Goal: Task Accomplishment & Management: Complete application form

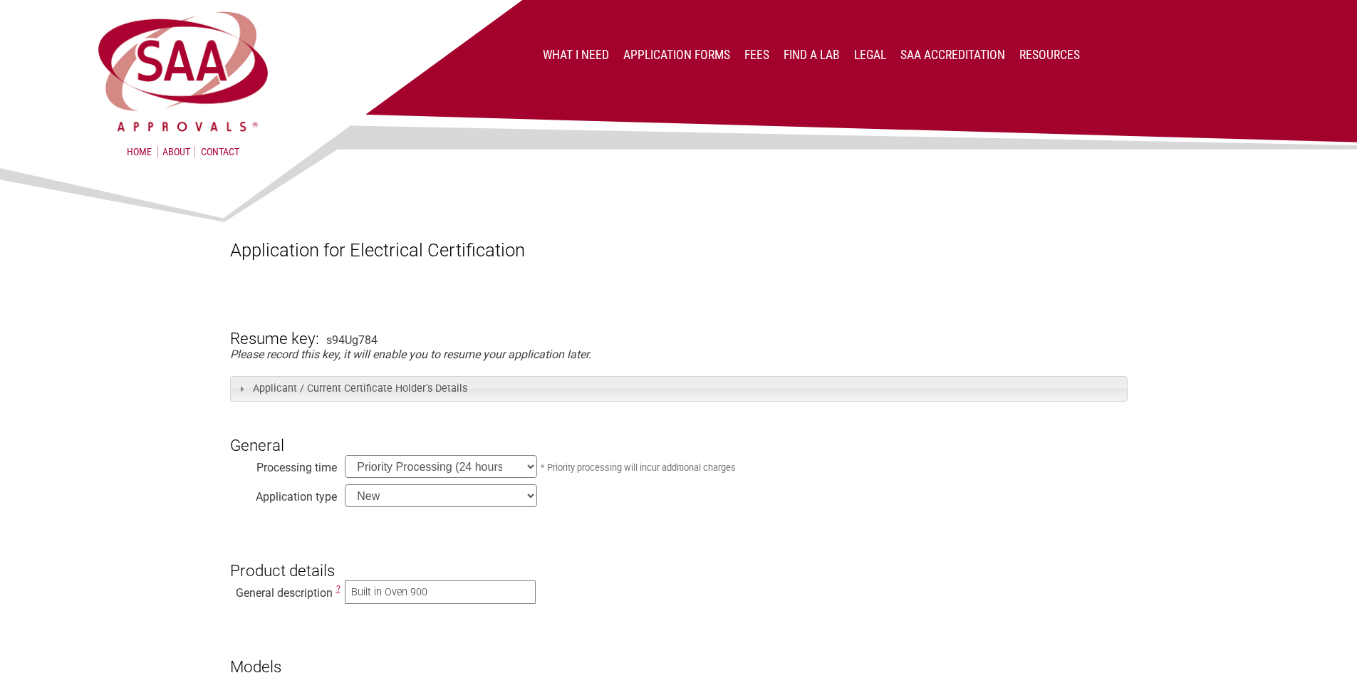
select select "priority"
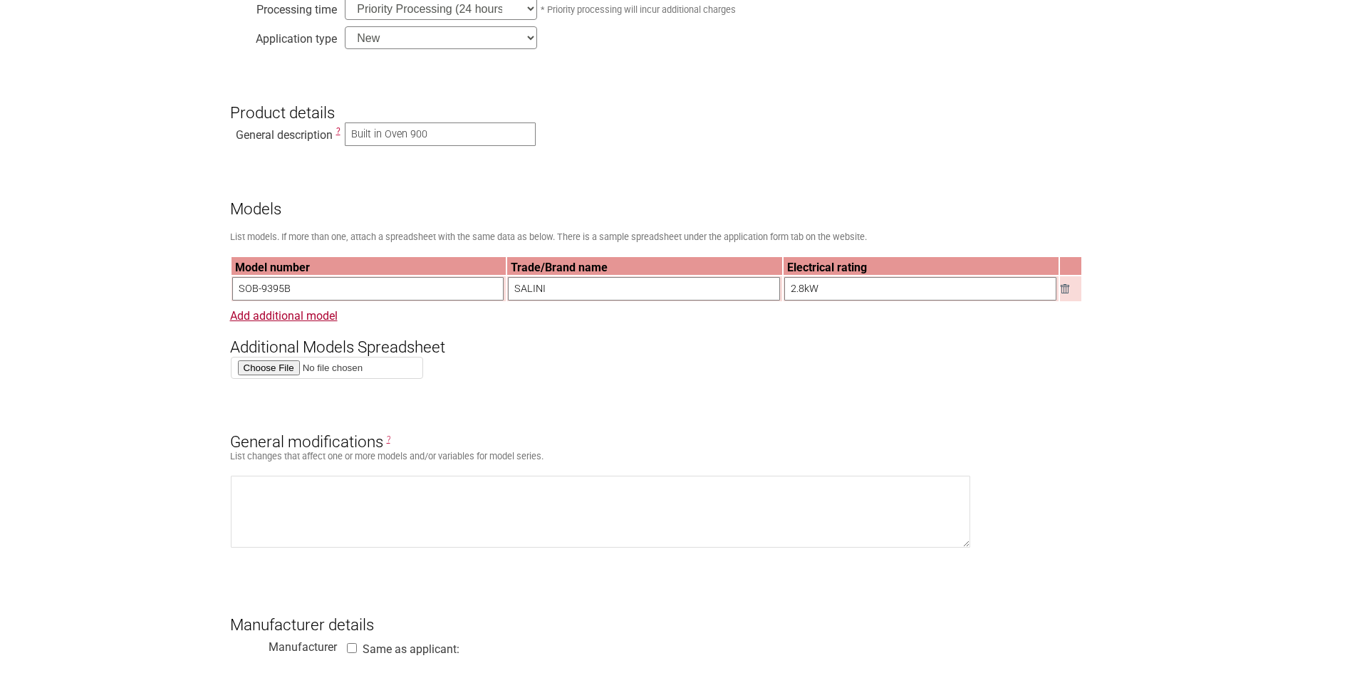
scroll to position [499, 0]
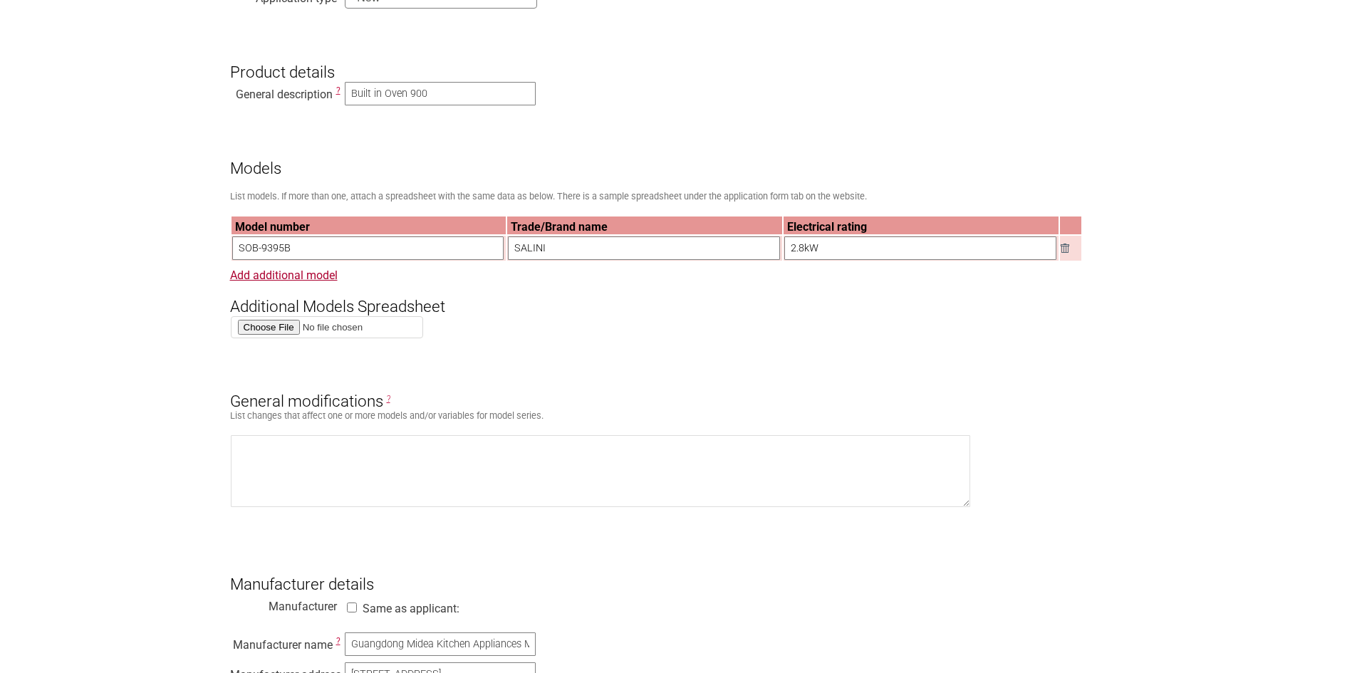
drag, startPoint x: 636, startPoint y: 180, endPoint x: 512, endPoint y: -38, distance: 251.1
click at [376, 462] on textarea at bounding box center [601, 471] width 740 height 72
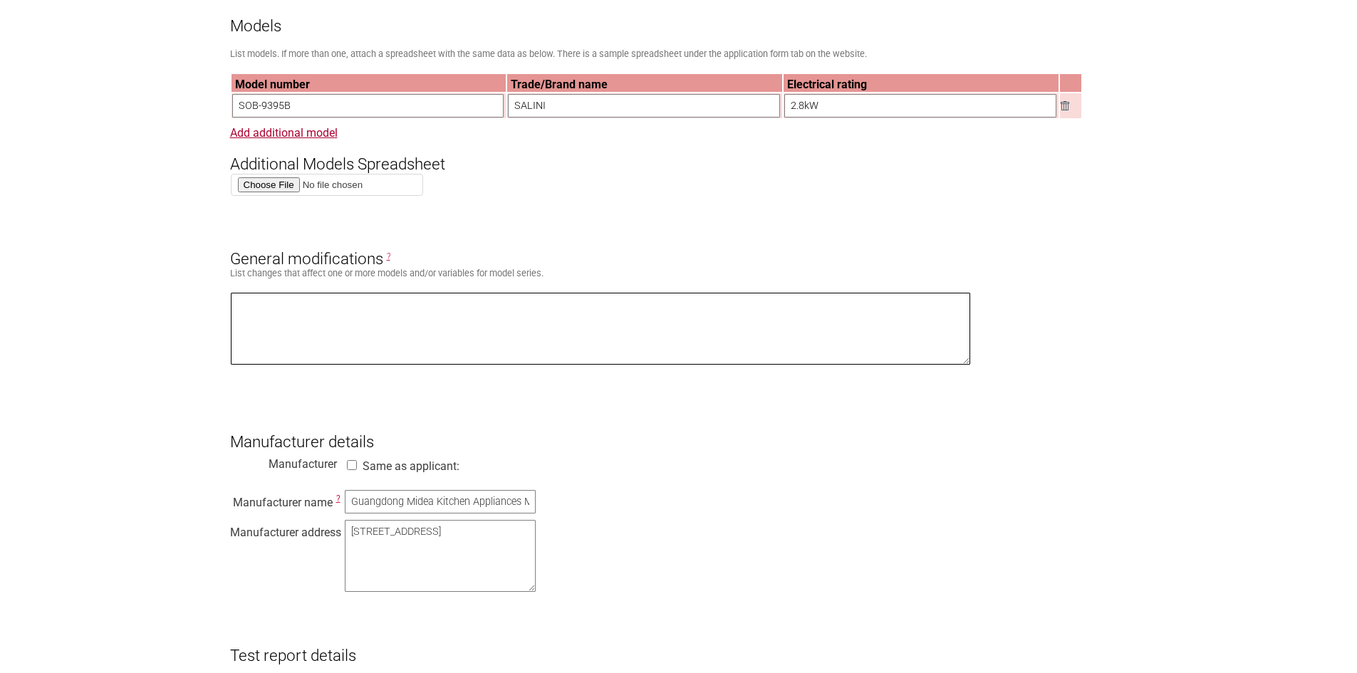
scroll to position [1140, 0]
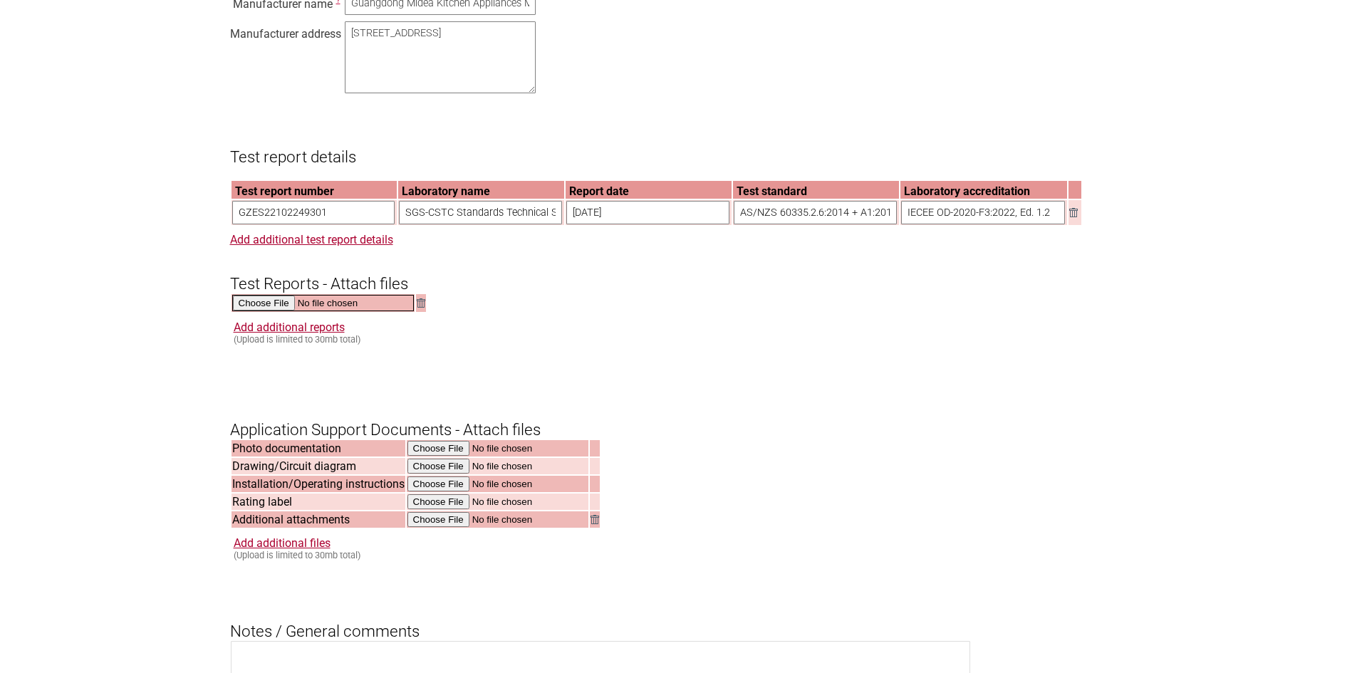
click at [273, 311] on input "file" at bounding box center [323, 303] width 182 height 16
type input "C:\fakepath\16171100A32363-QOG0012395N00001#01 93M90D0 (SOB-9395B) 说明书-2020-7-2…"
click at [419, 307] on img at bounding box center [419, 302] width 9 height 9
click at [417, 307] on img at bounding box center [419, 302] width 9 height 9
click at [422, 307] on img at bounding box center [419, 302] width 9 height 9
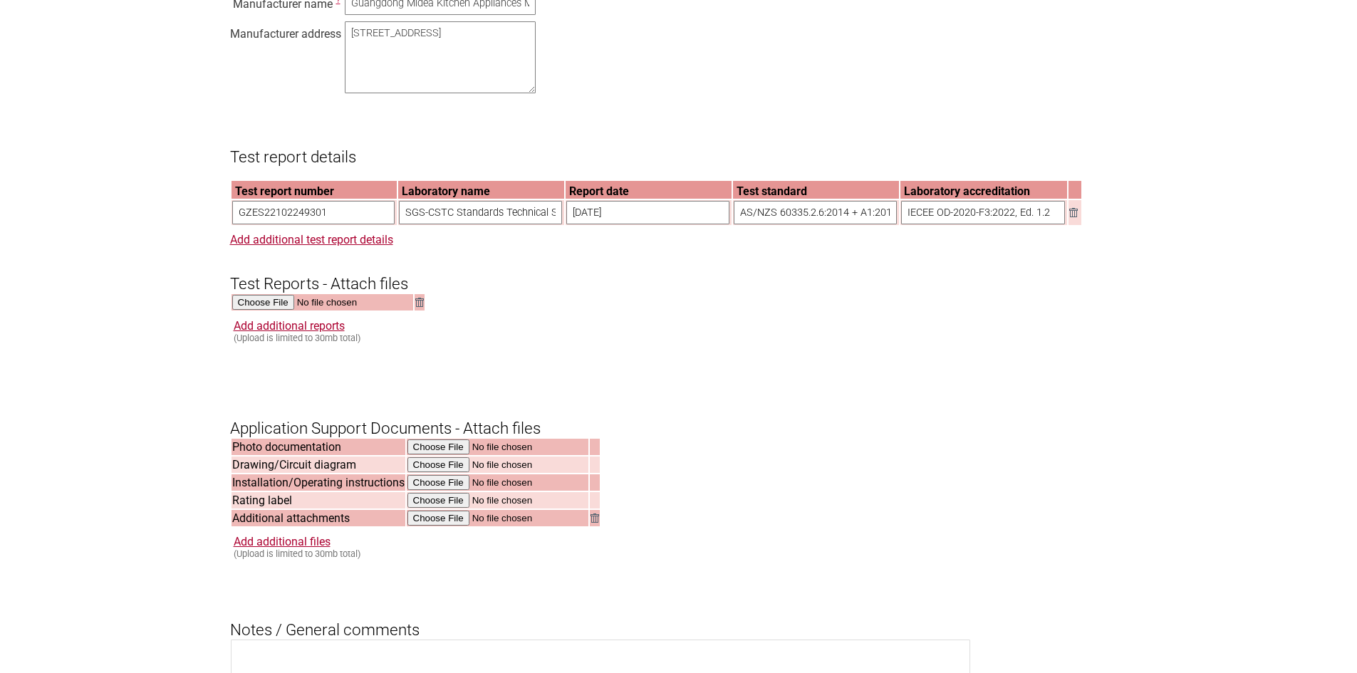
click at [422, 307] on img at bounding box center [419, 302] width 9 height 9
